Goal: Information Seeking & Learning: Learn about a topic

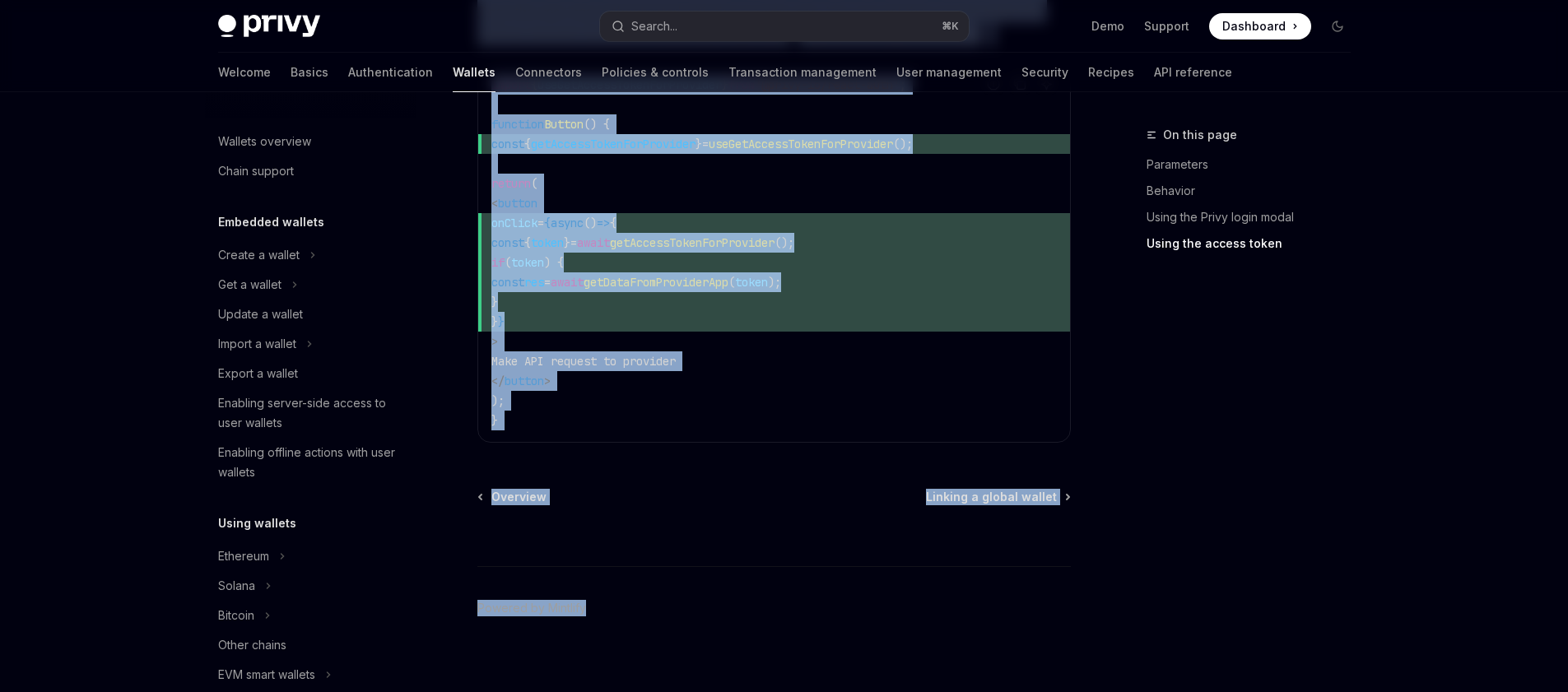
click at [733, 16] on button "Search... ⌘ K" at bounding box center [784, 27] width 369 height 30
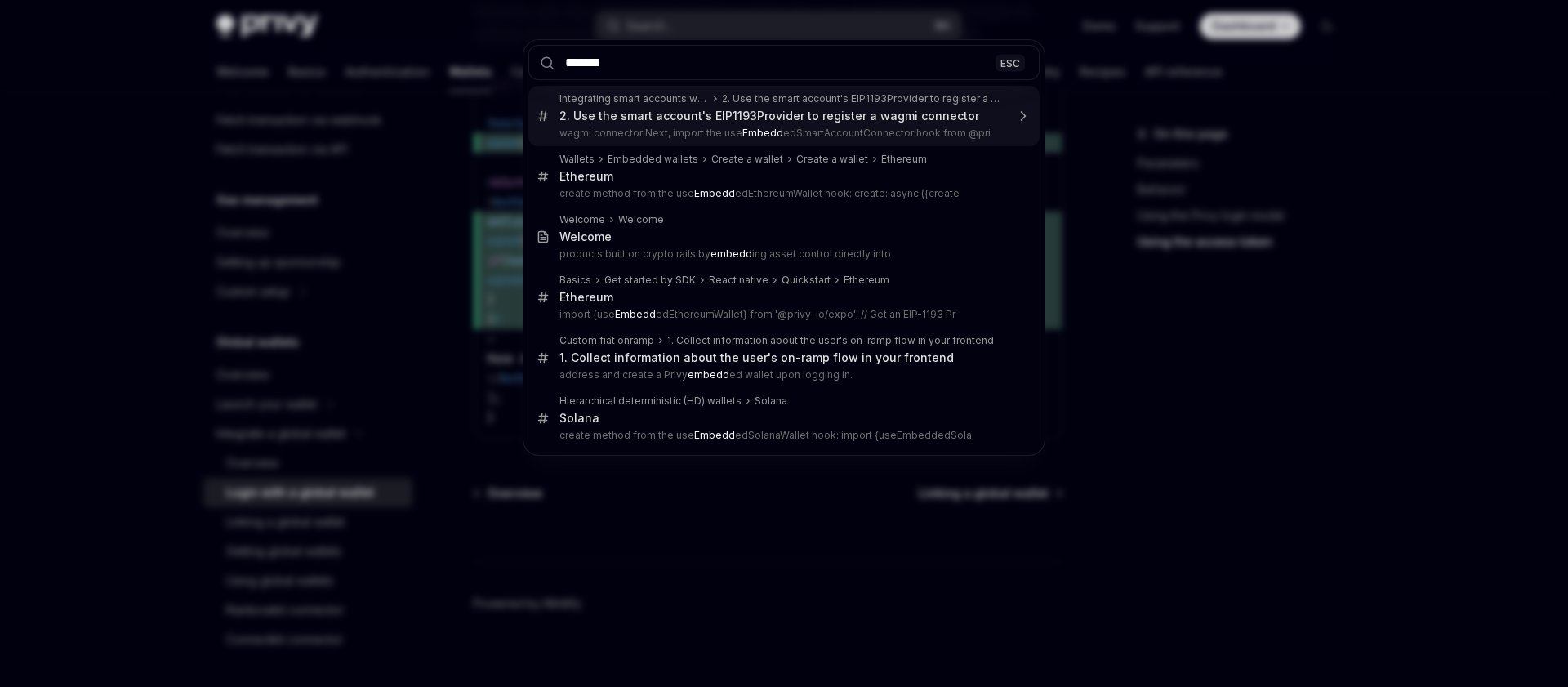
type input "********"
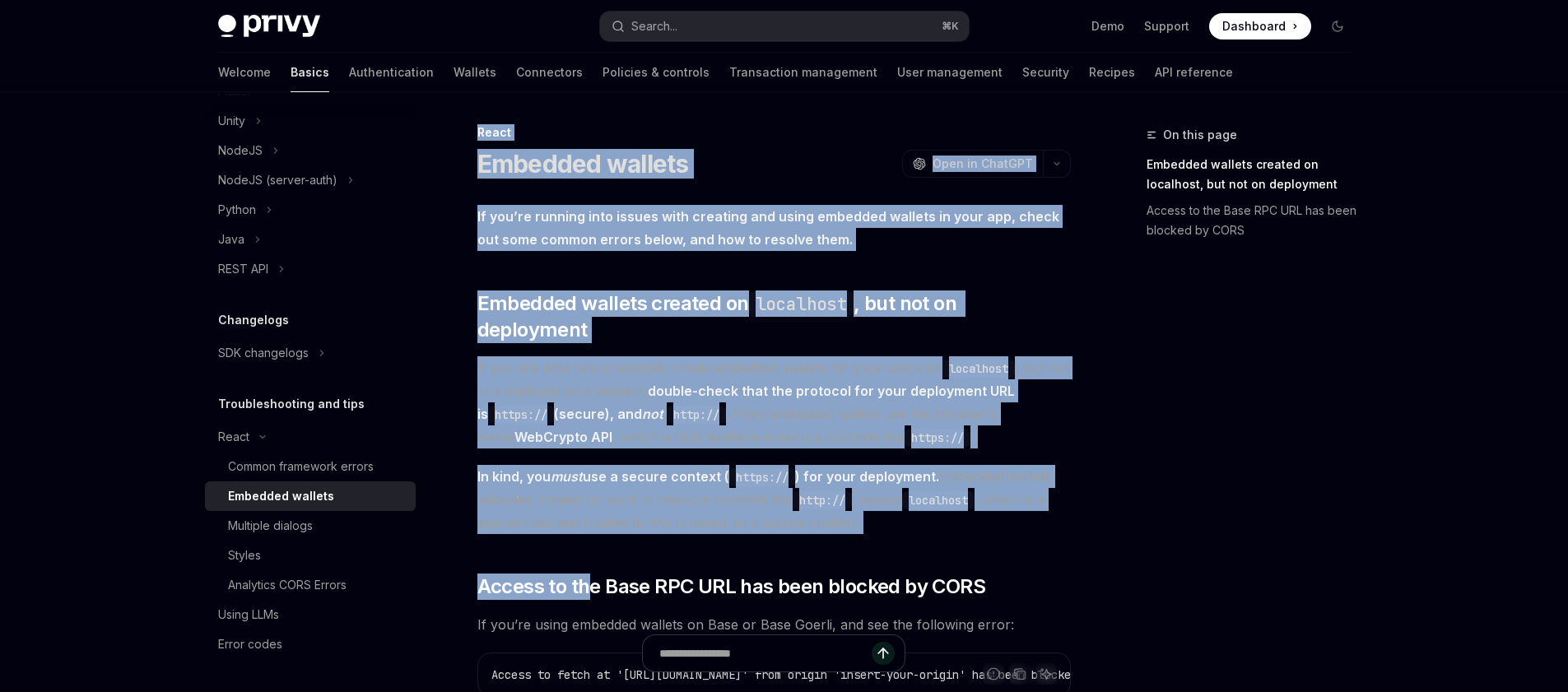
scroll to position [497, 0]
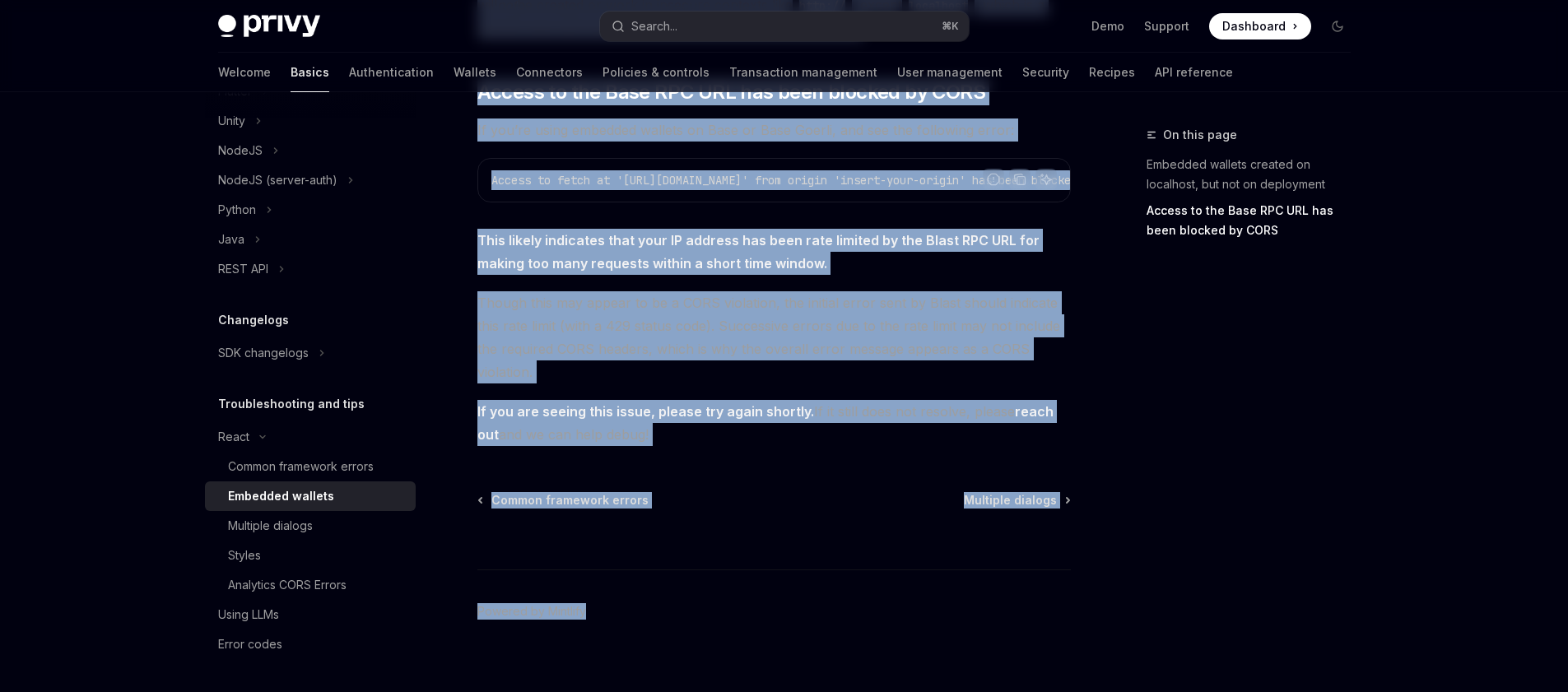
drag, startPoint x: 471, startPoint y: 134, endPoint x: 750, endPoint y: 767, distance: 691.8
copy div "Lorem Ipsumdol sitamet ConsEC Adip el SeddOEI TempOR Inci ut LaboREE Do mag’al …"
click at [357, 465] on div "Common framework errors" at bounding box center [301, 466] width 146 height 20
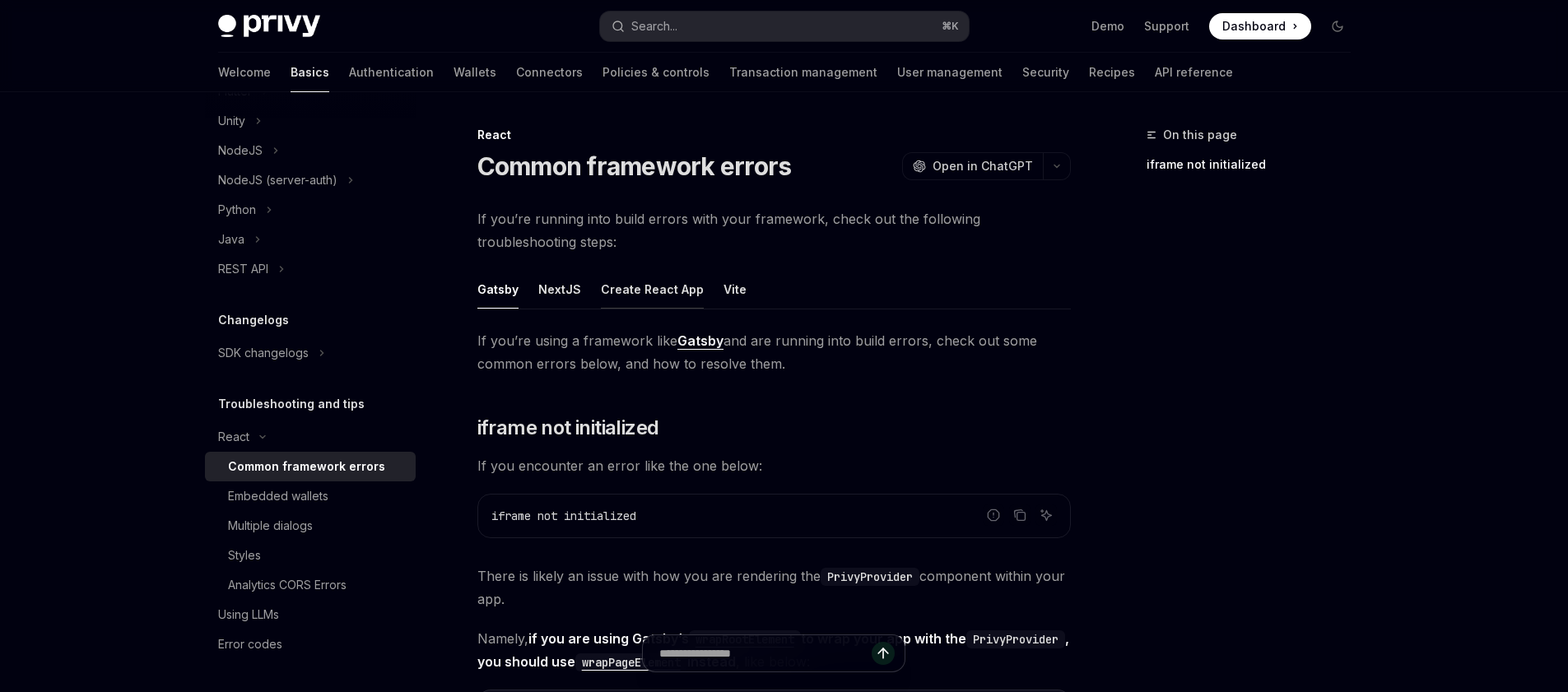
click at [621, 287] on button "Create React App" at bounding box center [653, 288] width 103 height 39
type textarea "*"
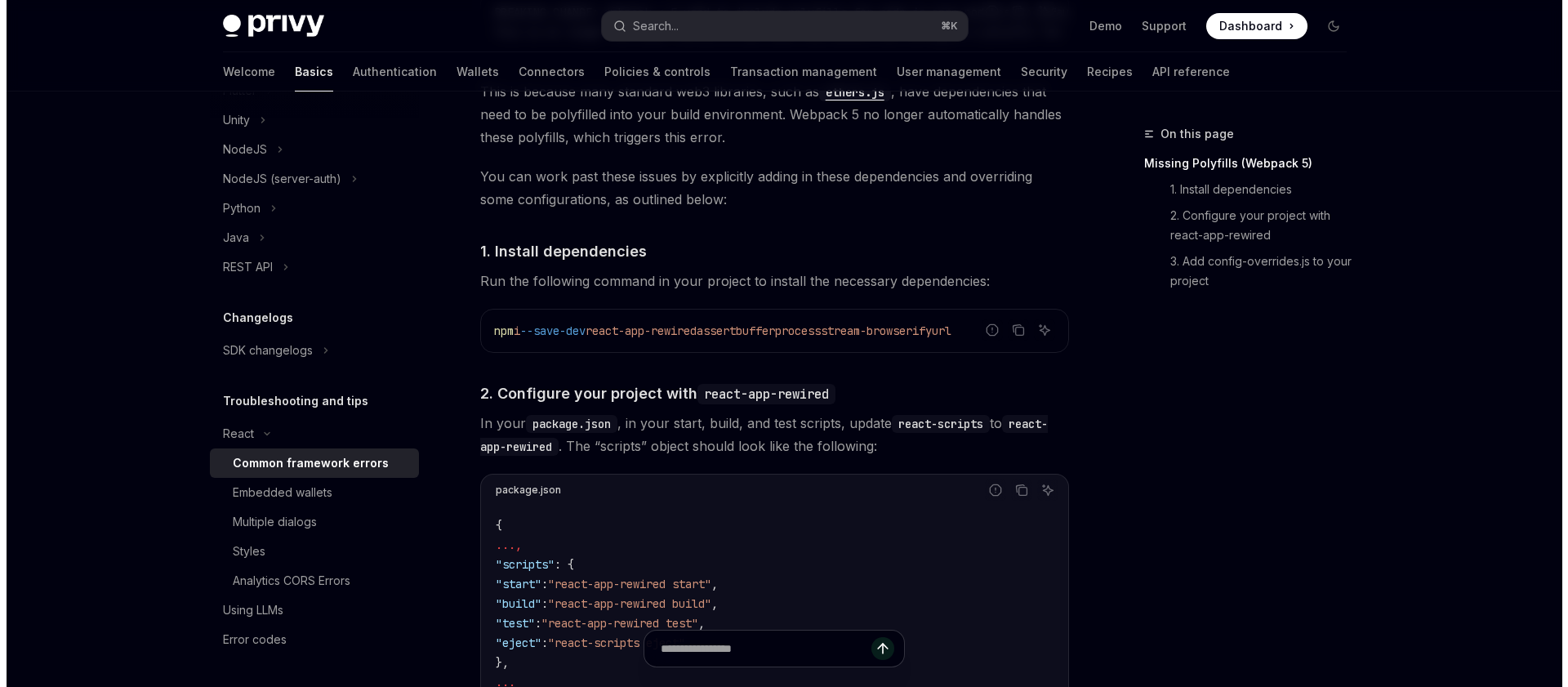
scroll to position [1627, 0]
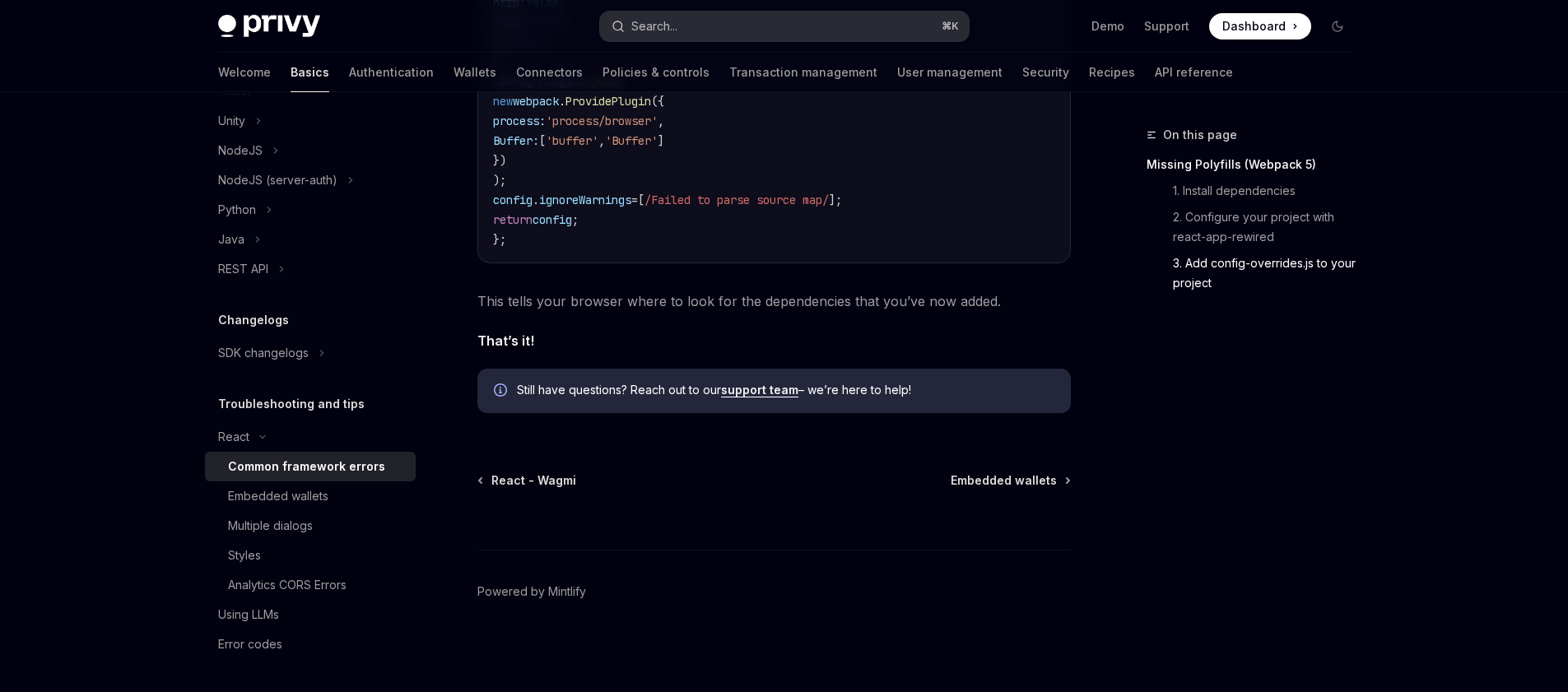
click at [686, 23] on button "Search... ⌘ K" at bounding box center [784, 27] width 369 height 30
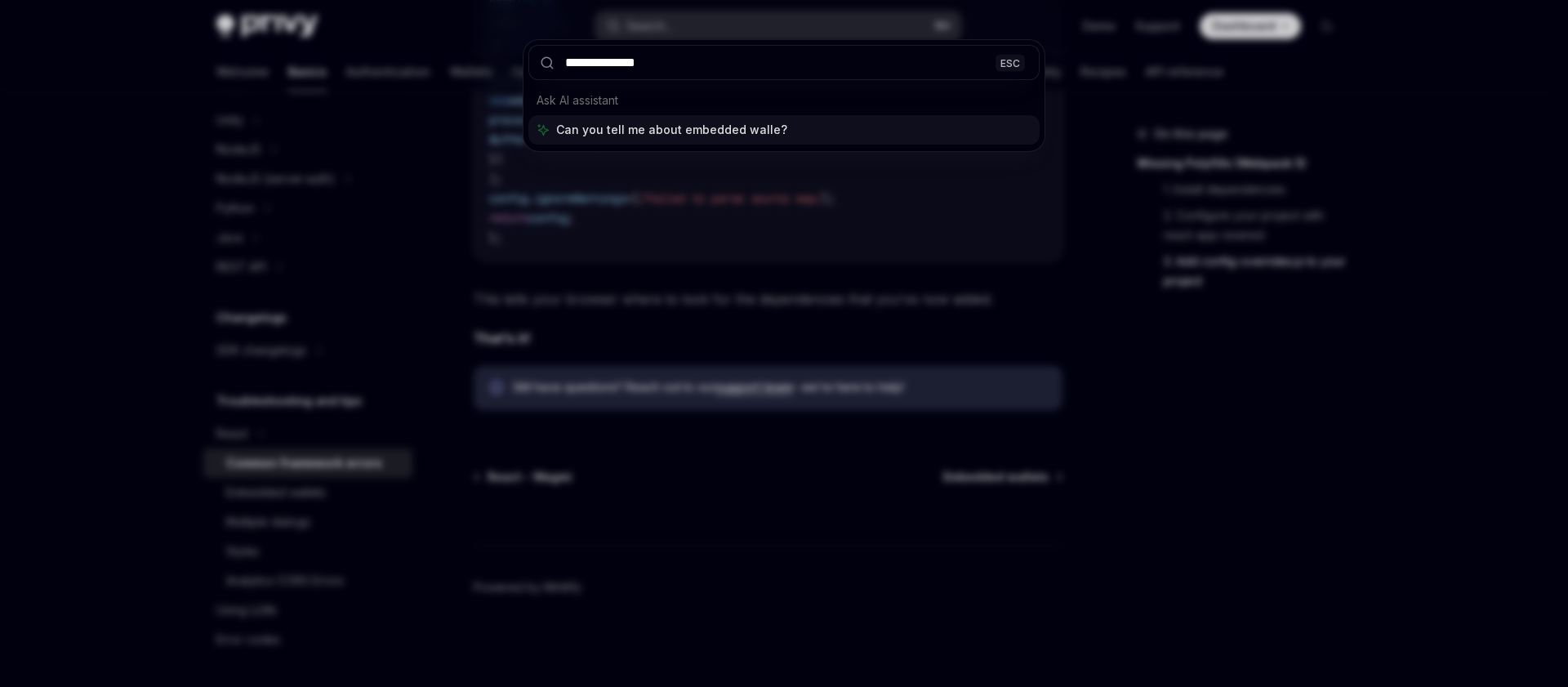
type input "**********"
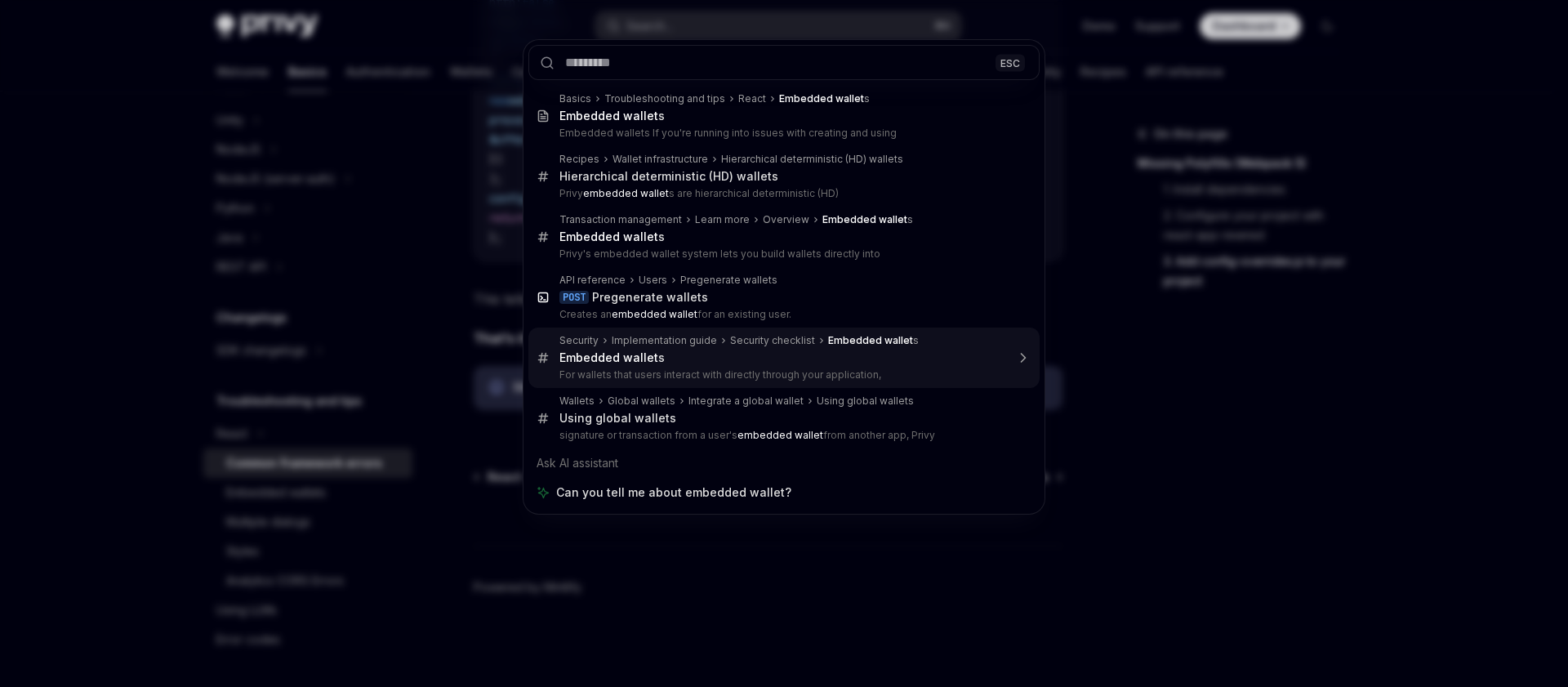
type textarea "*"
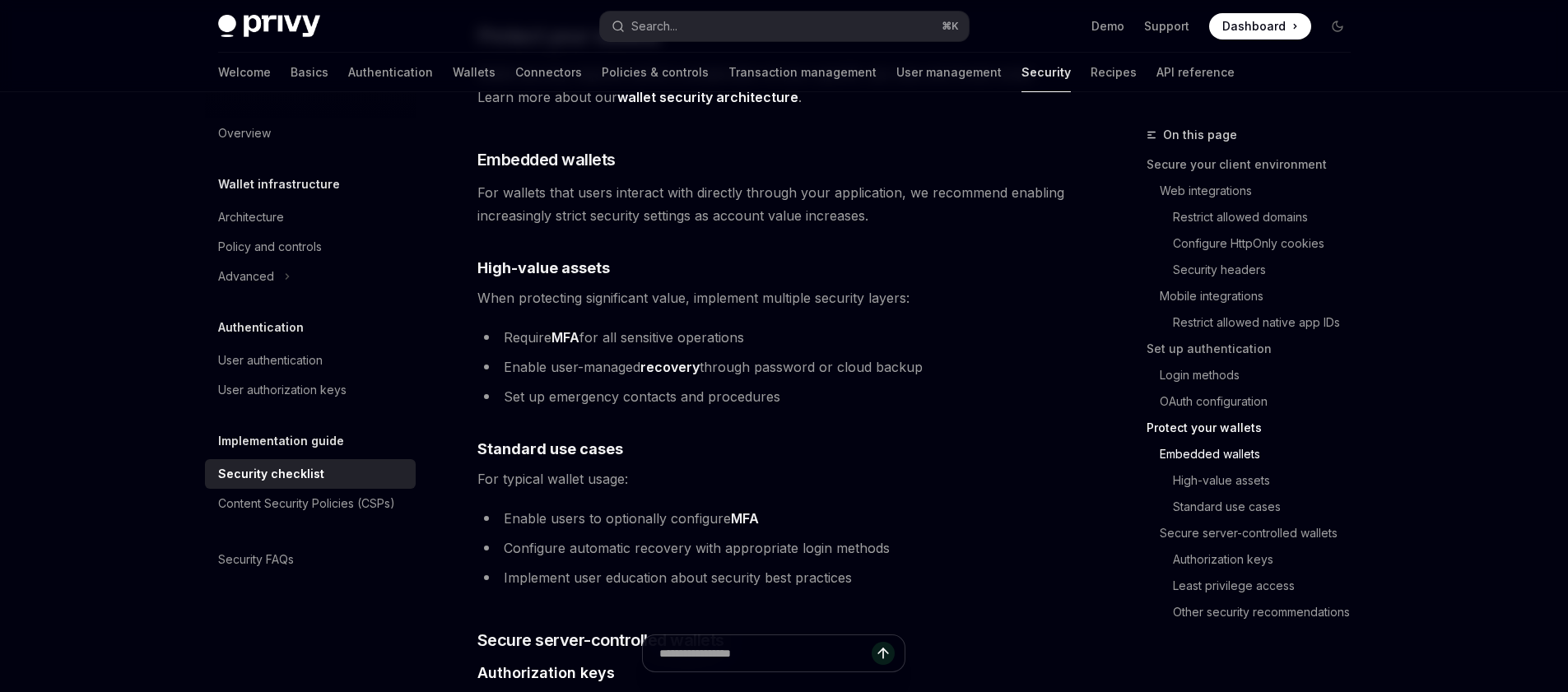
click at [914, 204] on div "Privy is a powerful library that enables you to provision powerful non-custodia…" at bounding box center [774, 117] width 593 height 4084
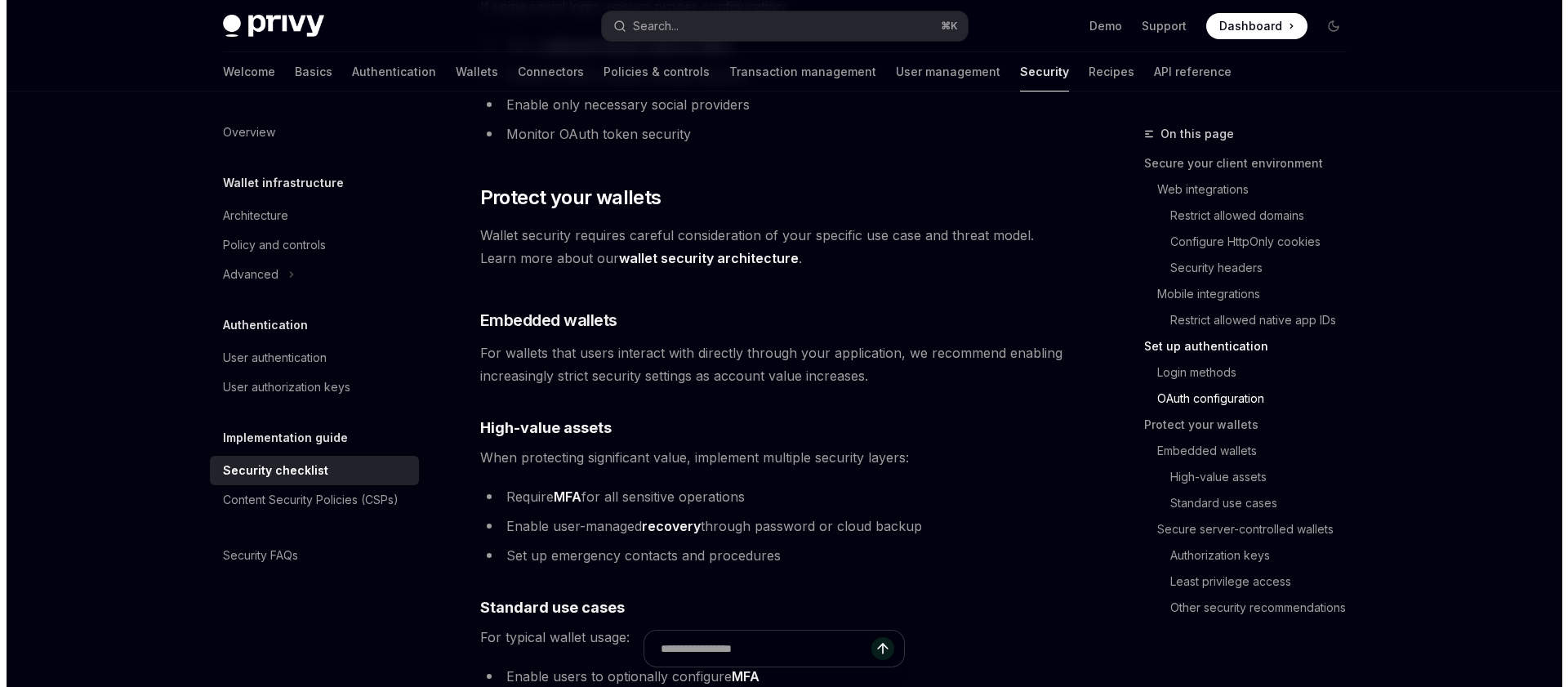
scroll to position [1953, 0]
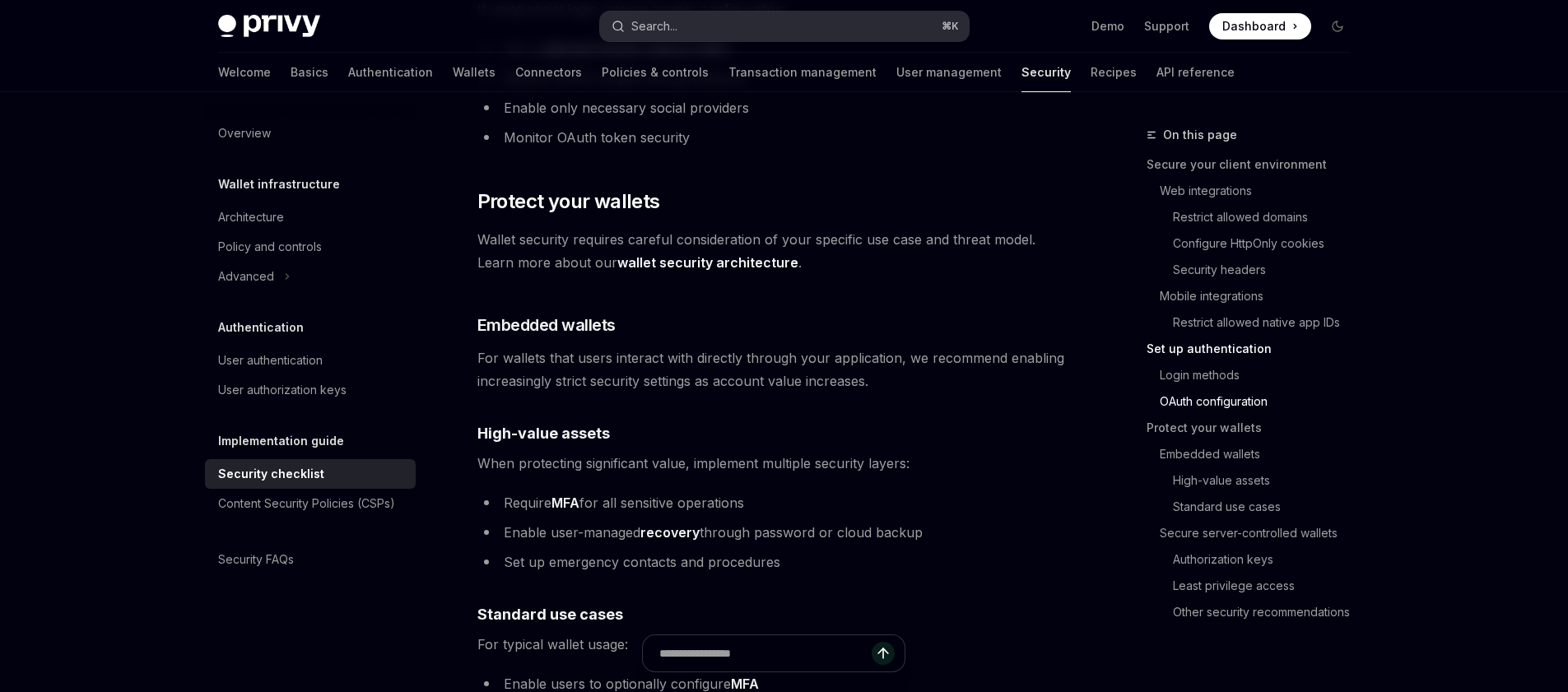
click at [667, 19] on div "Search..." at bounding box center [654, 27] width 46 height 20
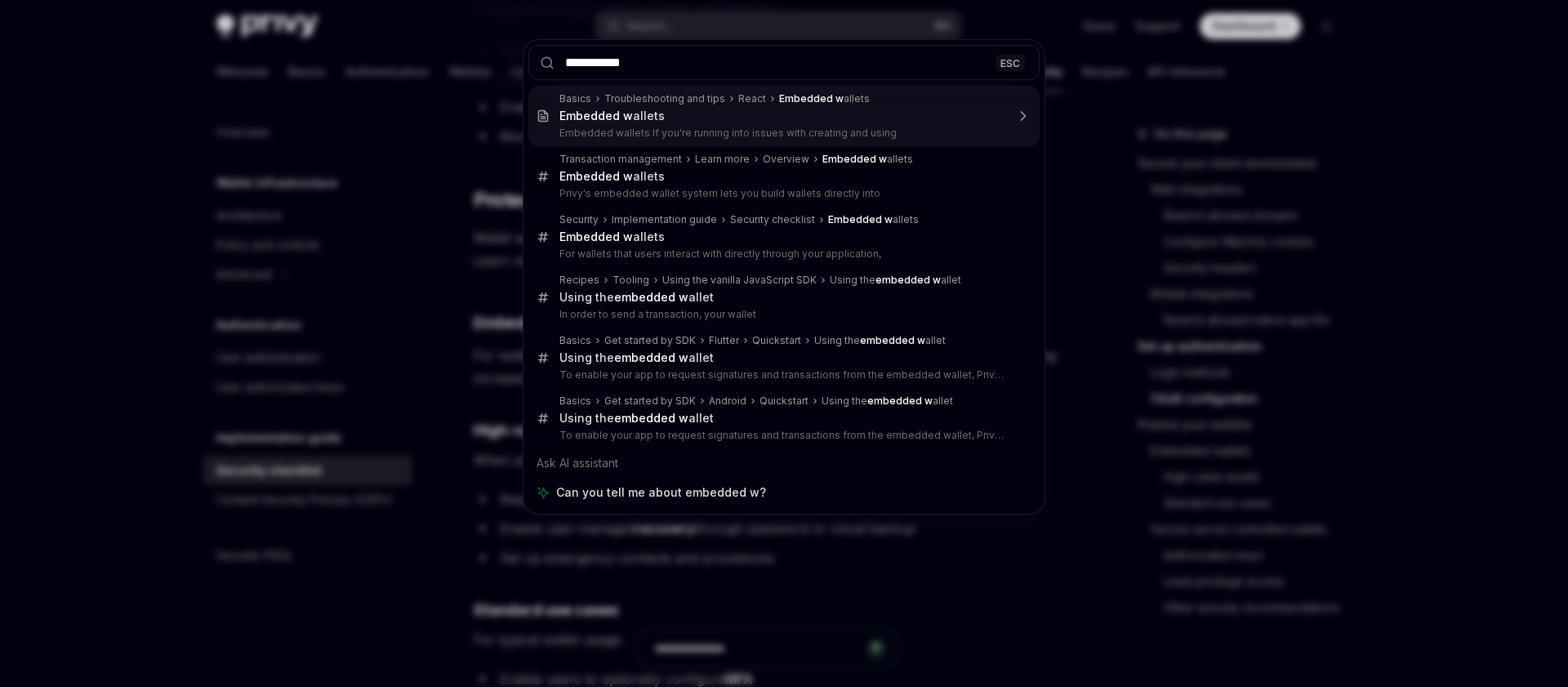
type input "**********"
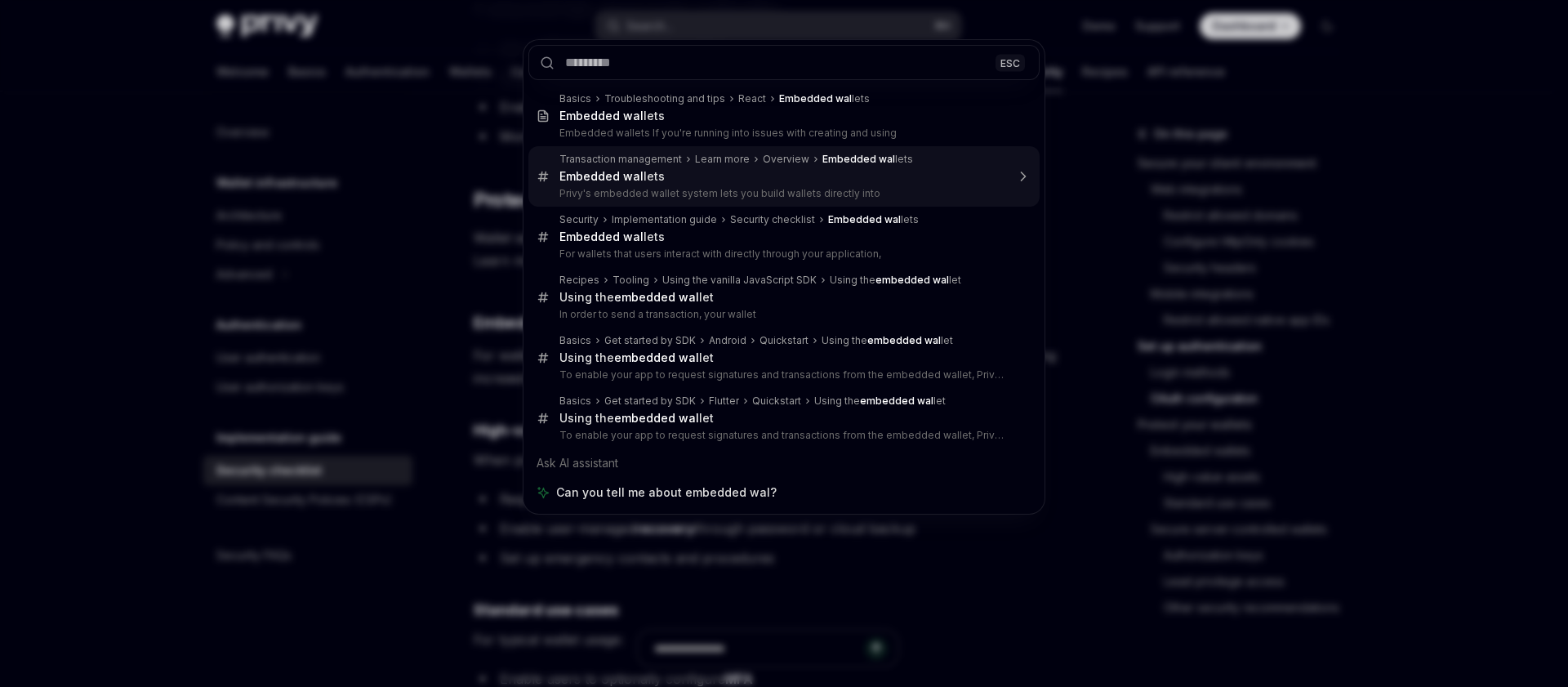
type textarea "*"
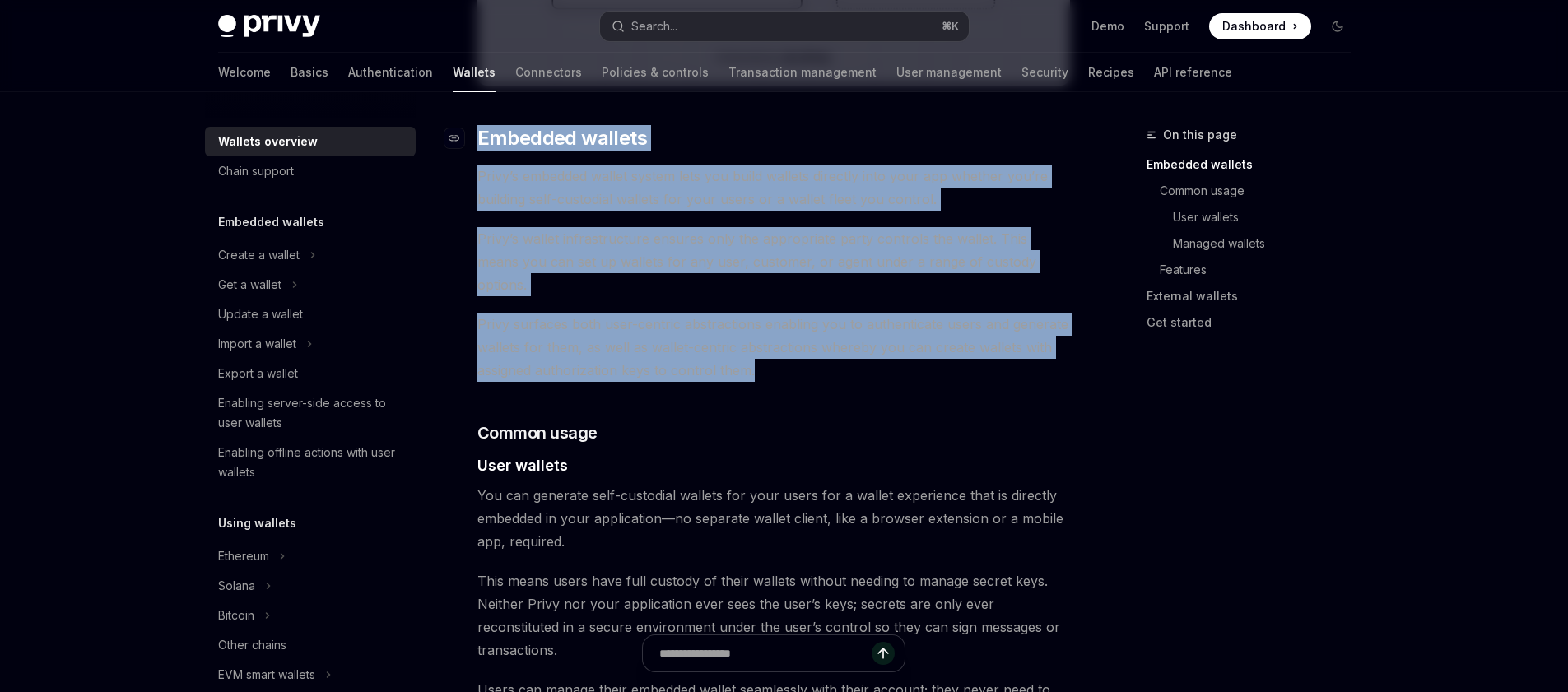
drag, startPoint x: 790, startPoint y: 353, endPoint x: 480, endPoint y: 135, distance: 379.0
click at [761, 244] on span "Privy’s wallet infrastructure ensures only the appropriate party controls the w…" at bounding box center [774, 262] width 593 height 69
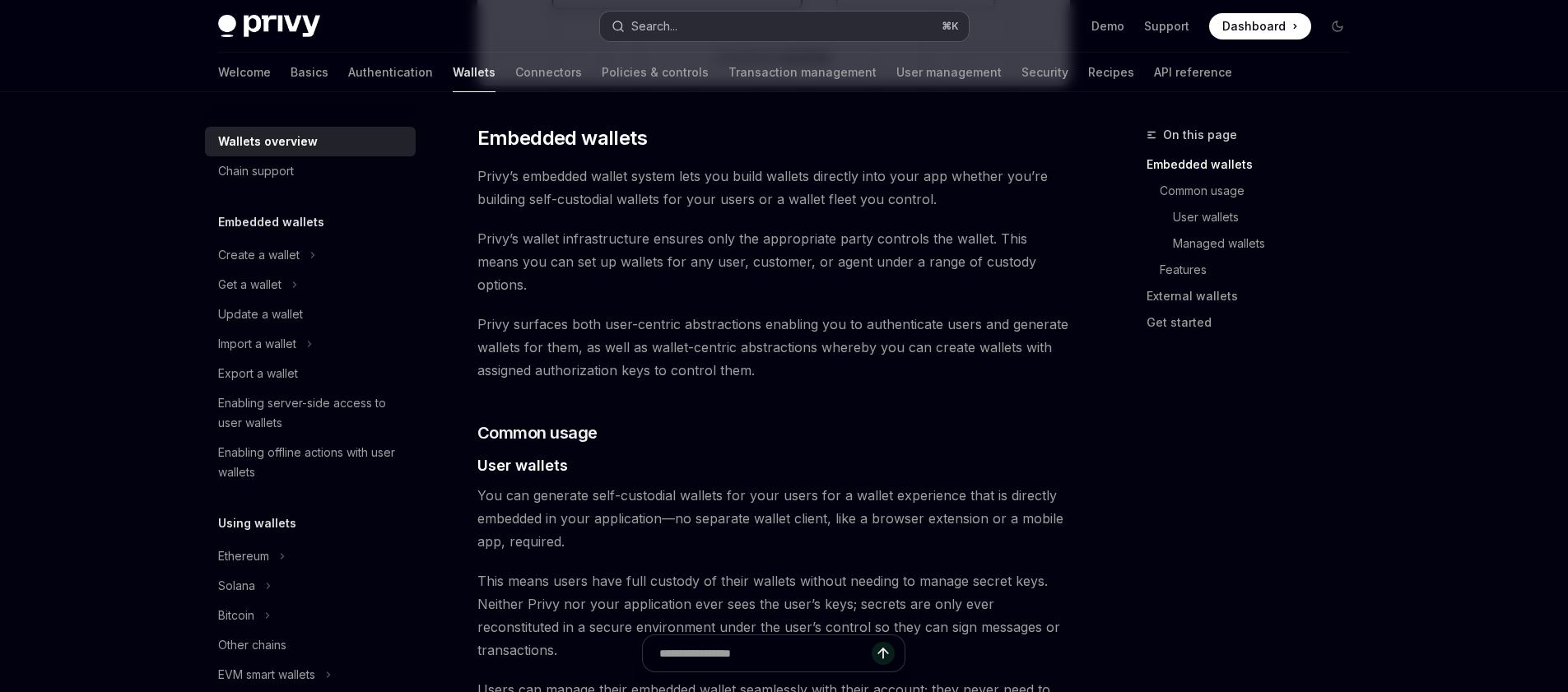
click at [688, 23] on button "Search... ⌘ K" at bounding box center [784, 27] width 369 height 30
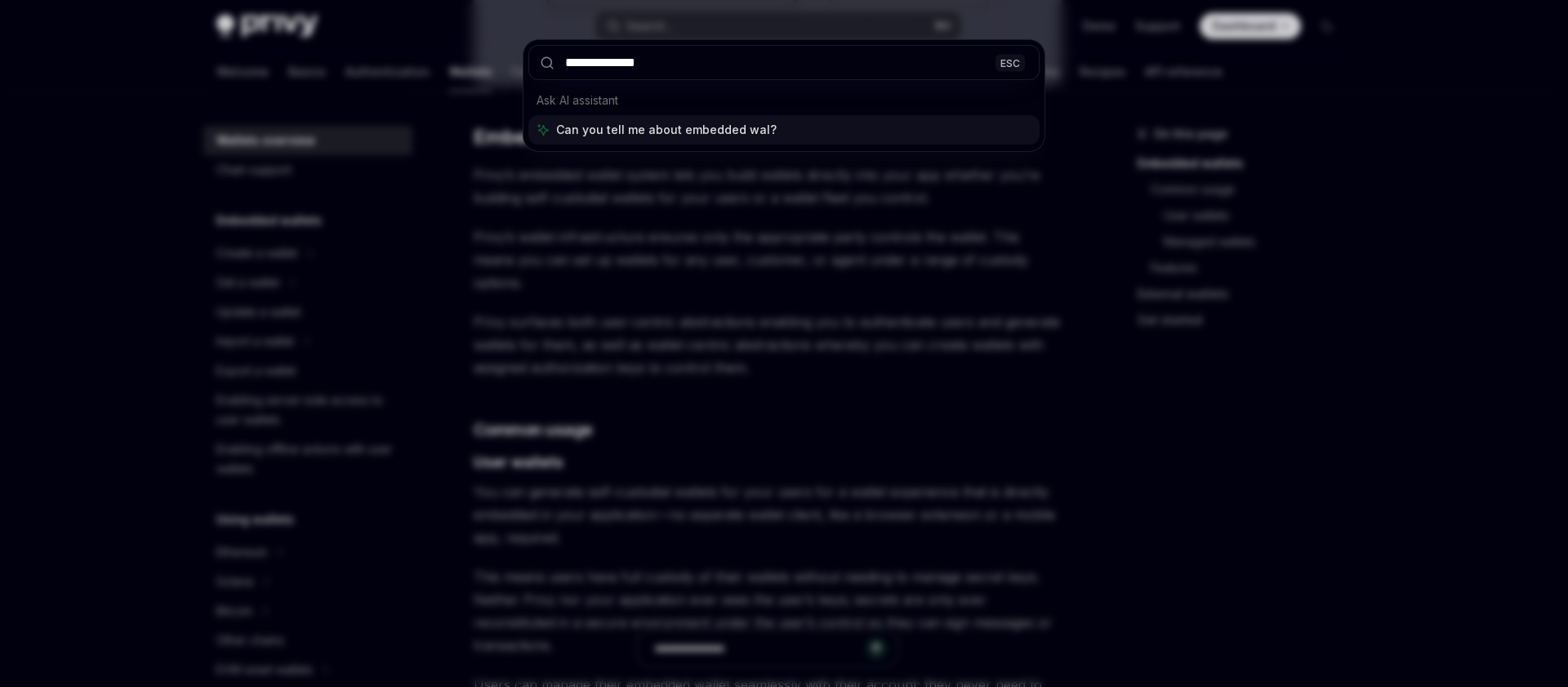
type input "**********"
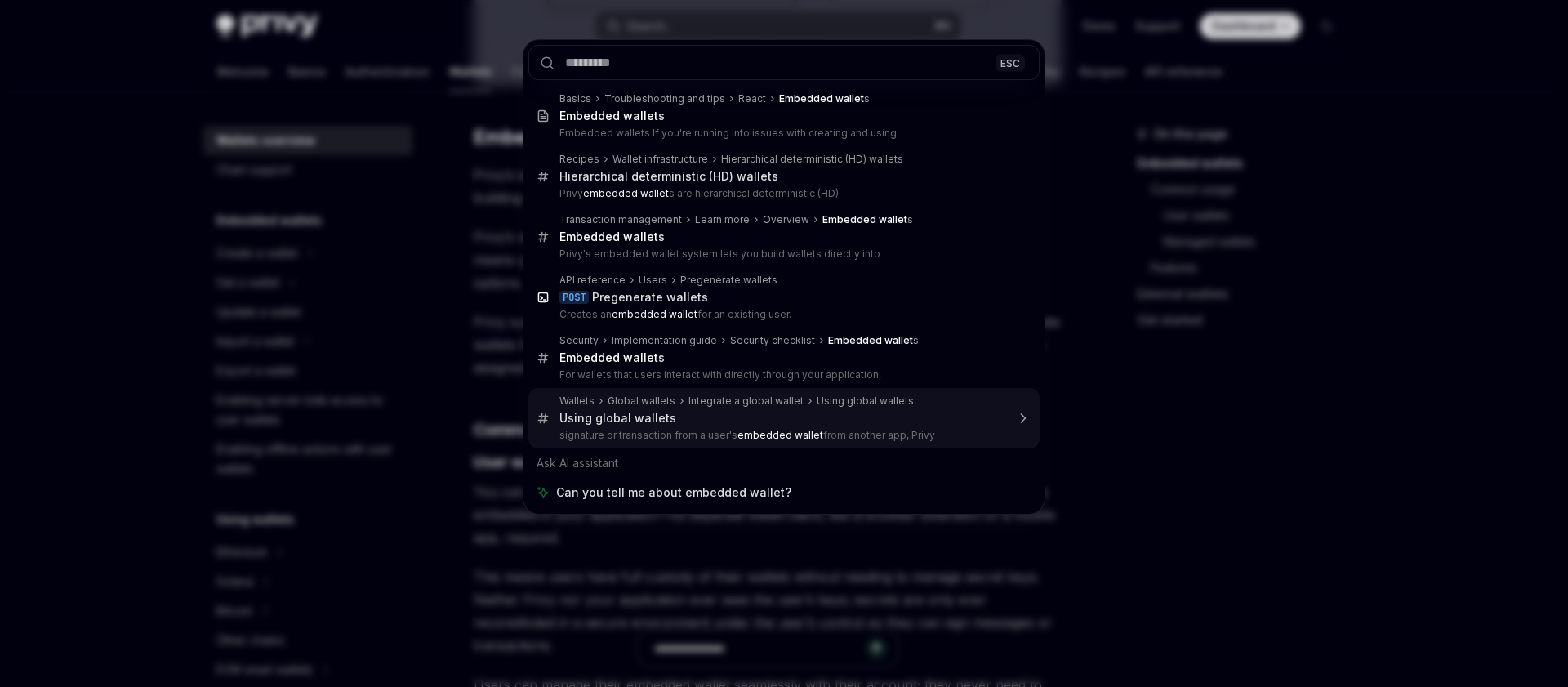
type textarea "*"
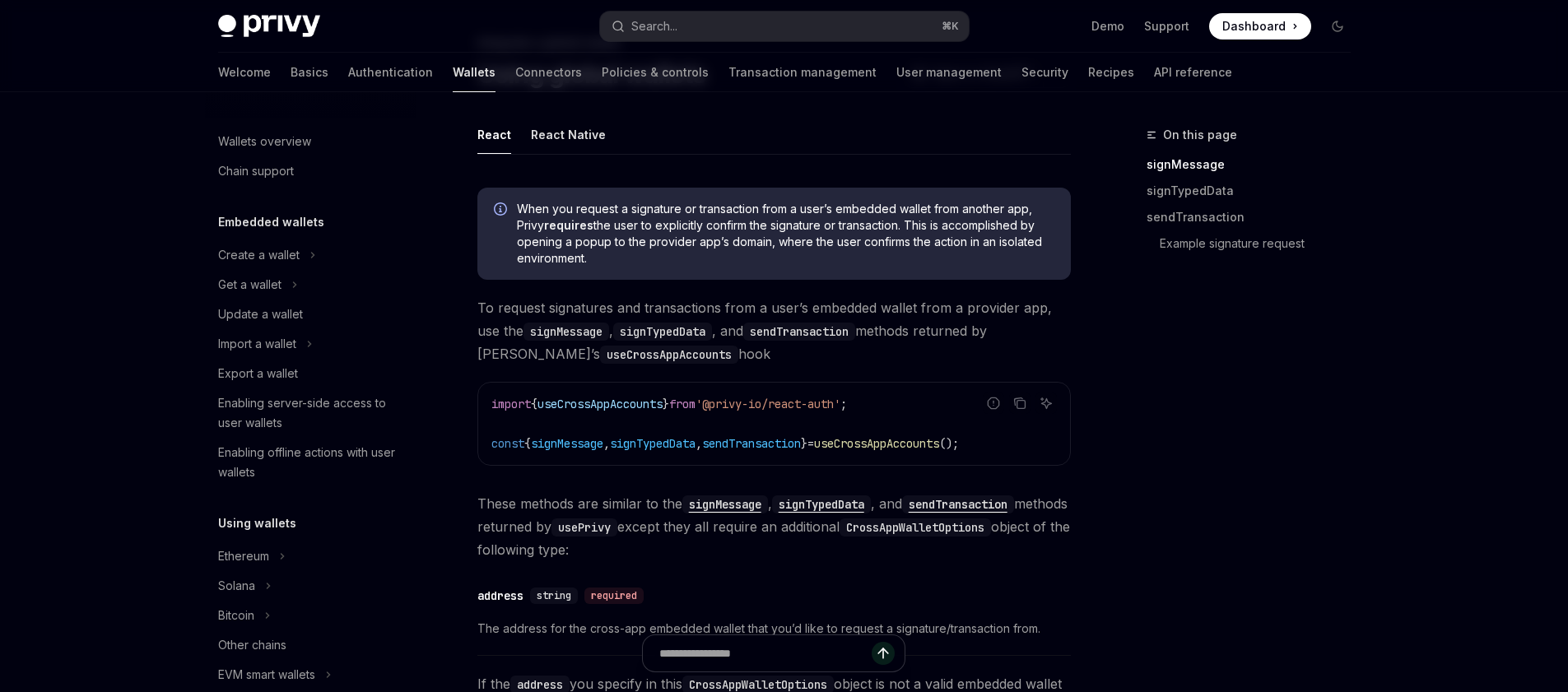
scroll to position [929, 0]
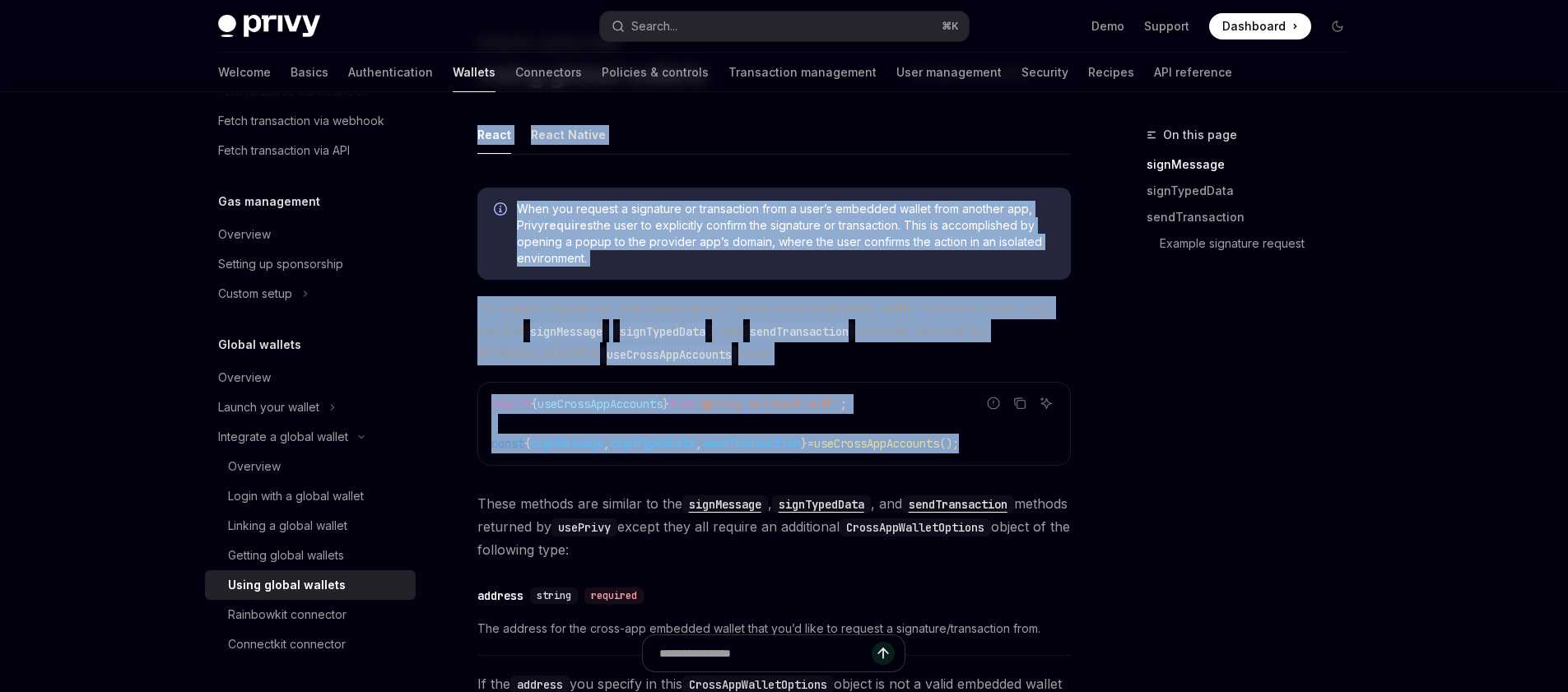
drag, startPoint x: 466, startPoint y: 109, endPoint x: 671, endPoint y: 449, distance: 397.0
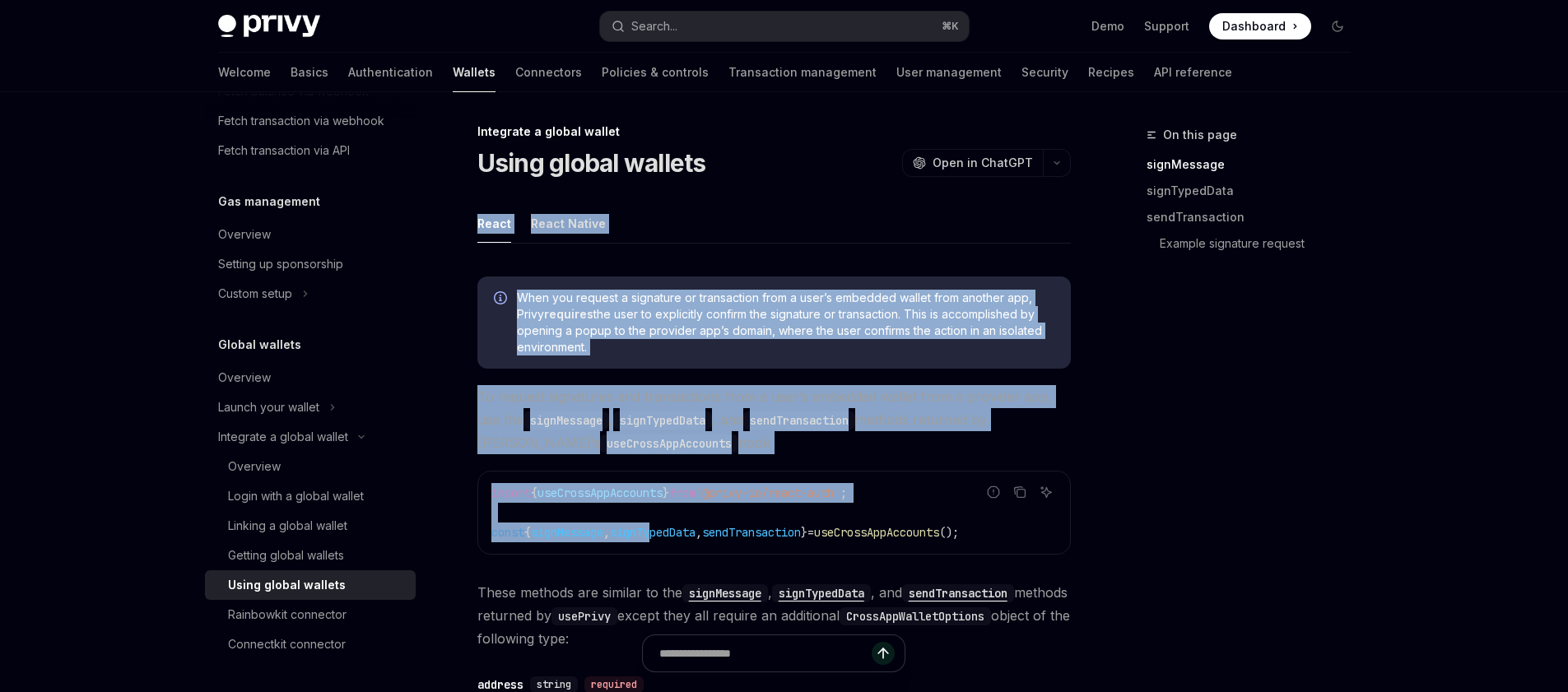
scroll to position [0, 0]
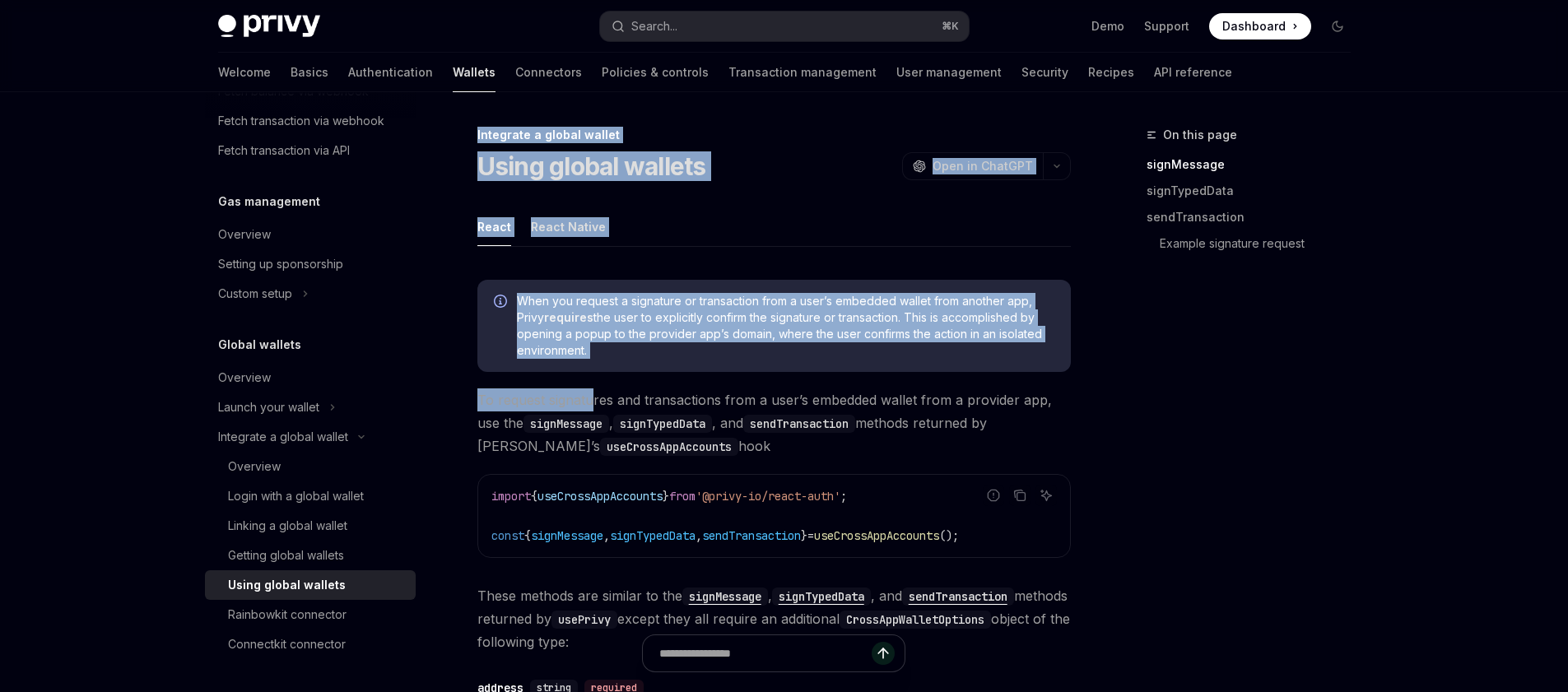
drag, startPoint x: 456, startPoint y: 115, endPoint x: 592, endPoint y: 400, distance: 315.8
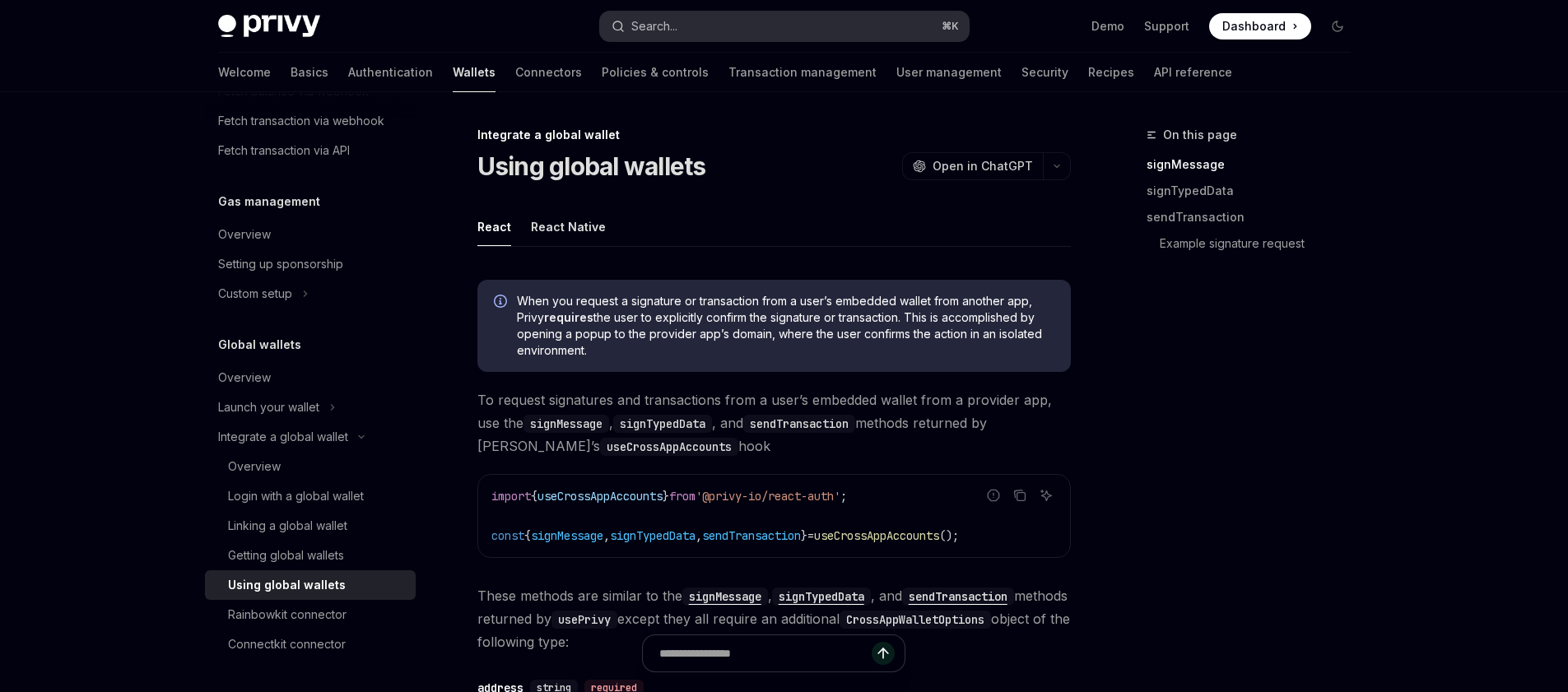
click at [691, 22] on button "Search... ⌘ K" at bounding box center [784, 27] width 369 height 30
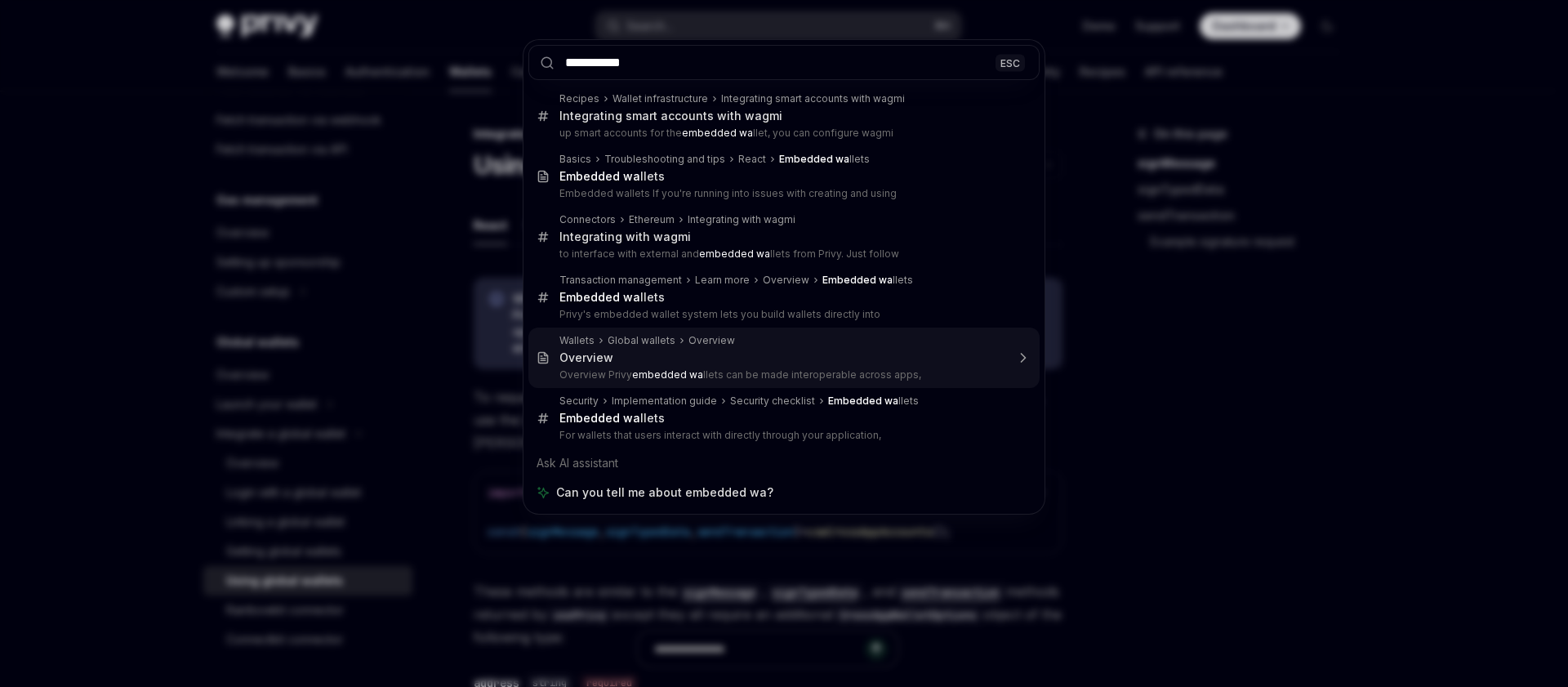
type input "**********"
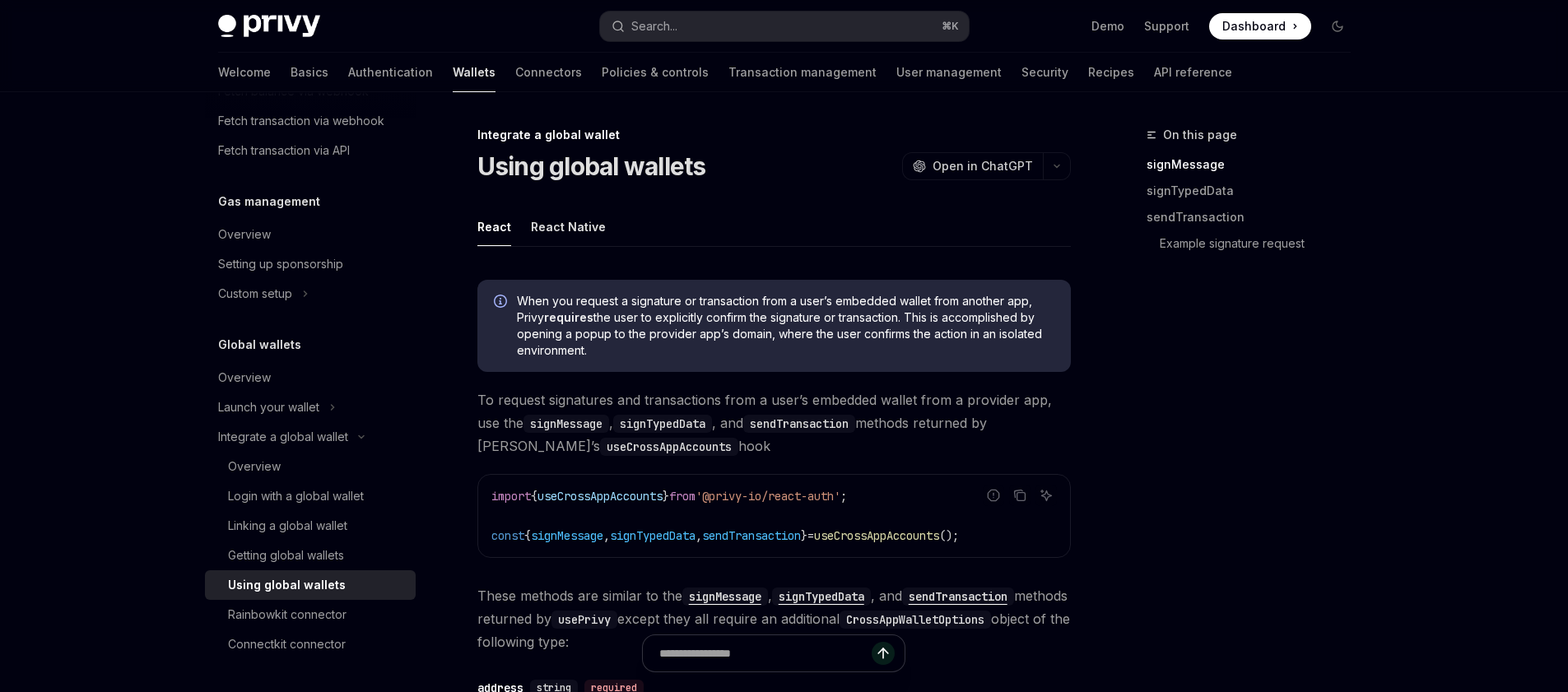
type textarea "*"
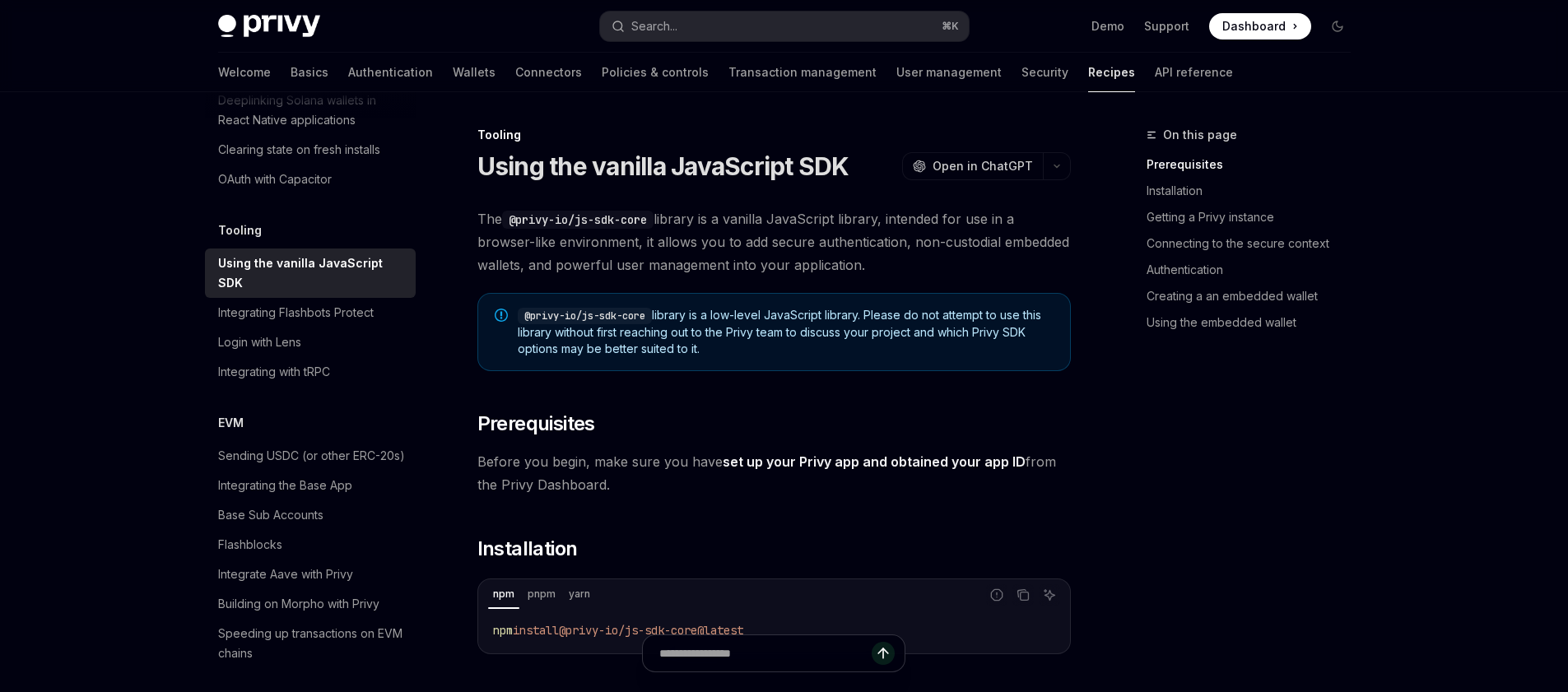
scroll to position [2673, 0]
